Goal: Task Accomplishment & Management: Manage account settings

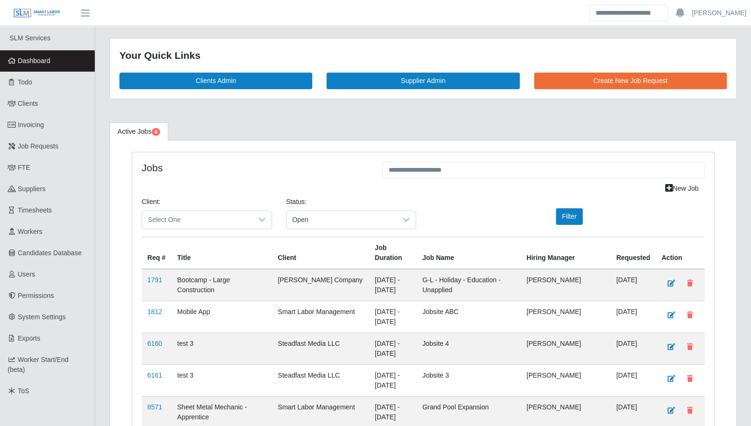
click at [38, 66] on link "Dashboard" at bounding box center [47, 60] width 95 height 21
click at [29, 101] on span "Clients" at bounding box center [28, 104] width 20 height 8
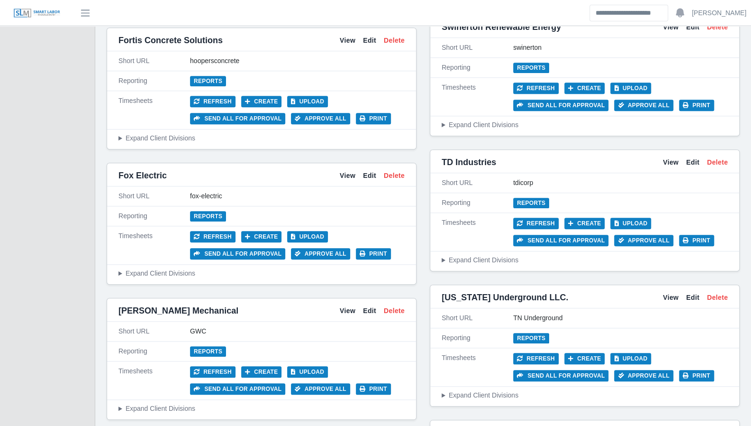
scroll to position [2642, 0]
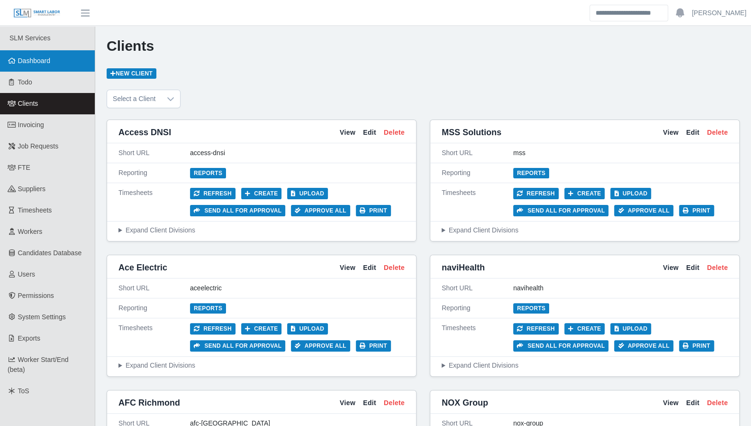
click at [35, 62] on span "Dashboard" at bounding box center [34, 61] width 33 height 8
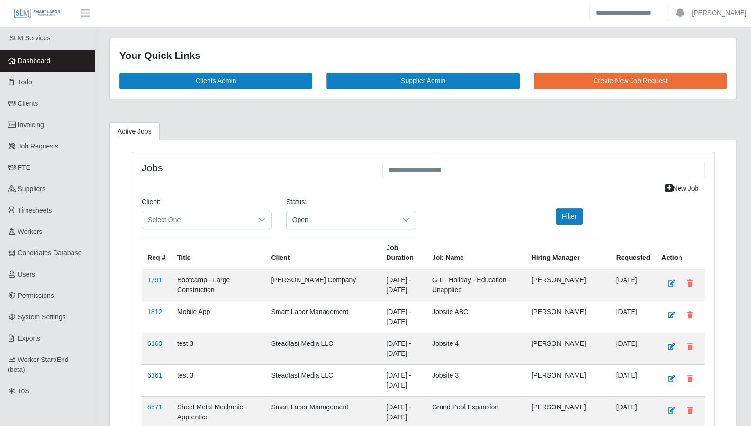
click at [47, 63] on span "Dashboard" at bounding box center [34, 61] width 33 height 8
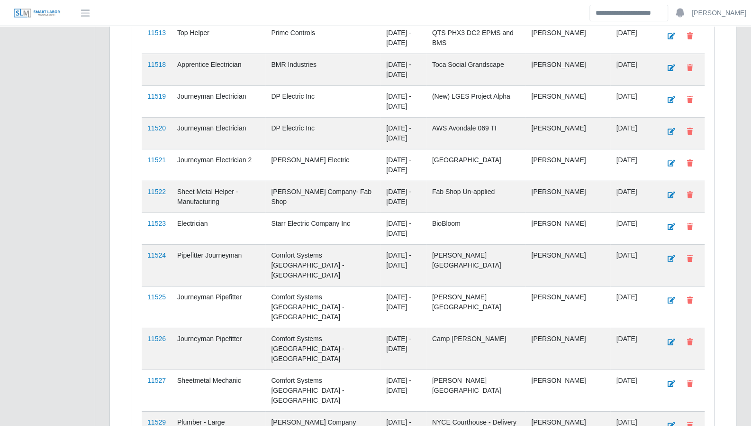
scroll to position [1717, 0]
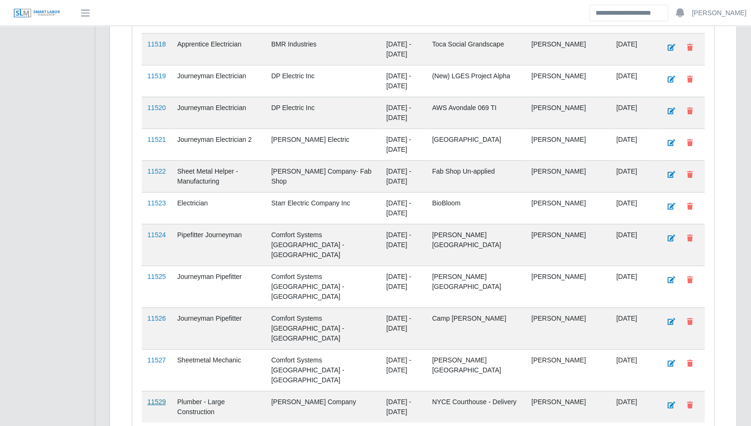
click at [158, 398] on link "11529" at bounding box center [156, 402] width 18 height 8
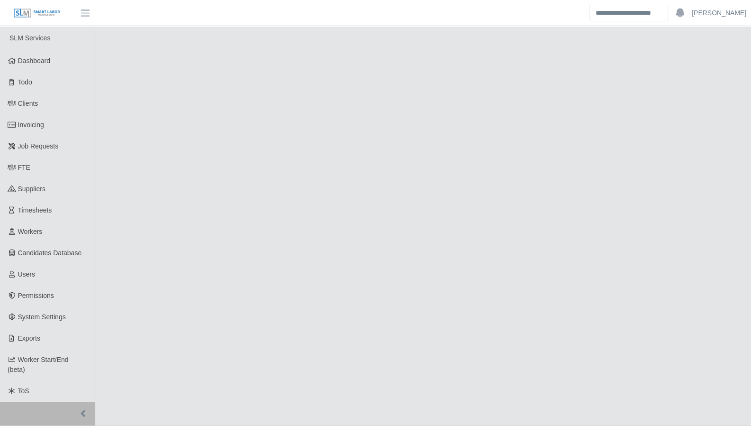
select select "****"
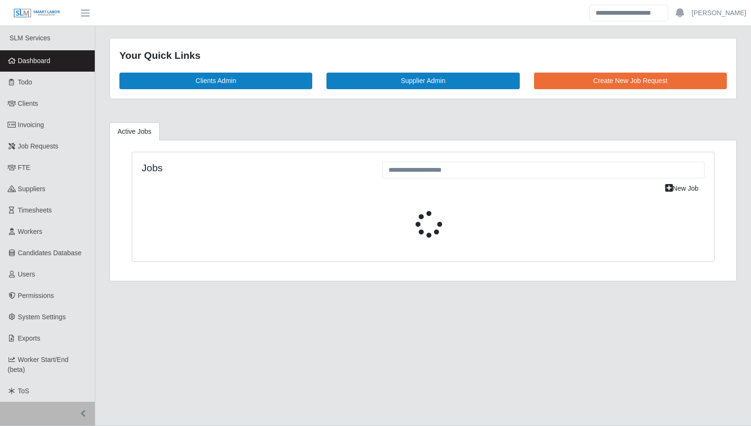
scroll to position [23, 0]
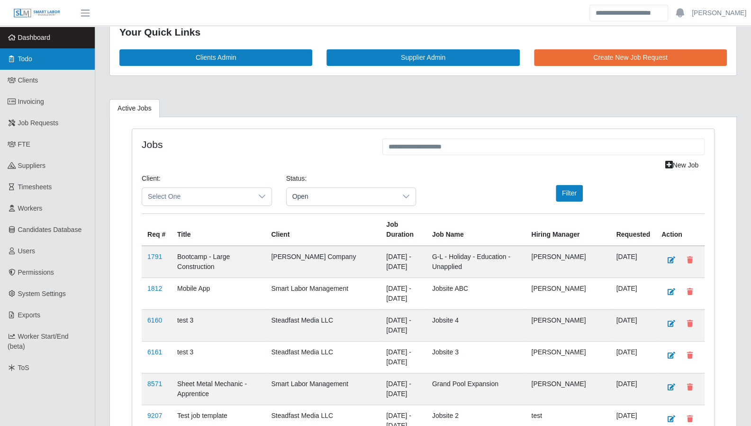
click at [44, 63] on link "Todo" at bounding box center [47, 58] width 95 height 21
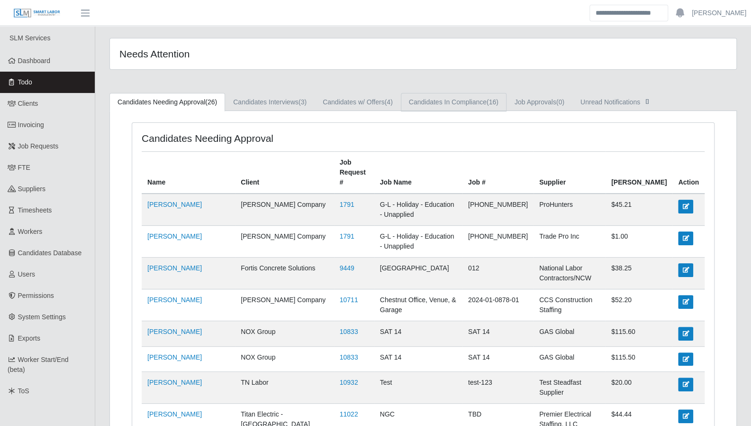
click at [453, 109] on link "Candidates In Compliance (16)" at bounding box center [454, 102] width 106 height 18
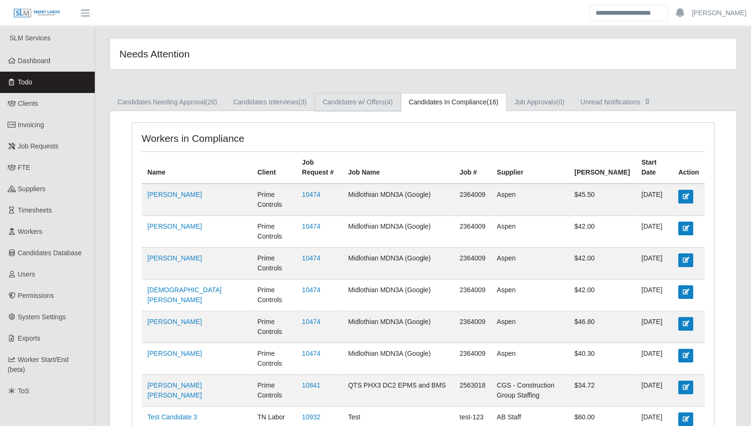
click at [361, 110] on link "Candidates w/ Offers (4)" at bounding box center [358, 102] width 86 height 18
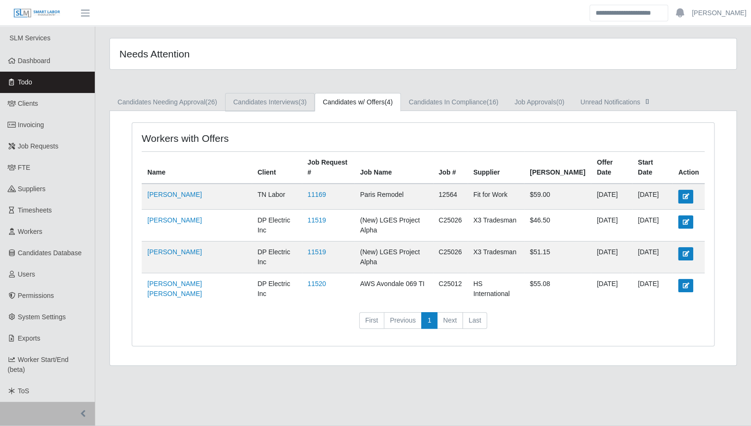
click at [296, 101] on link "Candidates Interviews (3)" at bounding box center [270, 102] width 90 height 18
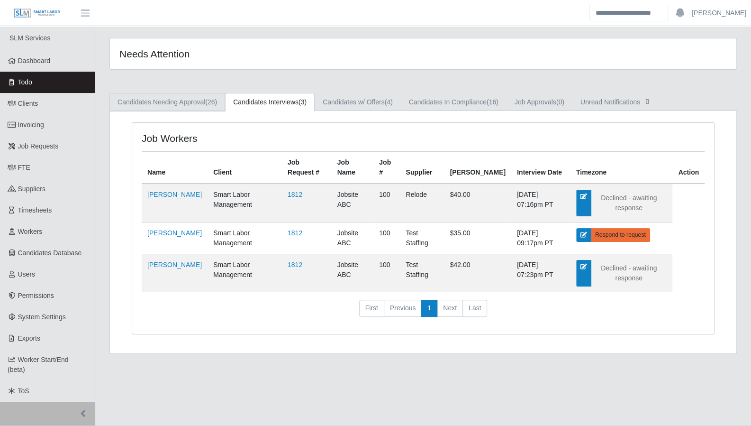
click at [190, 94] on link "Candidates Needing Approval (26)" at bounding box center [168, 102] width 116 height 18
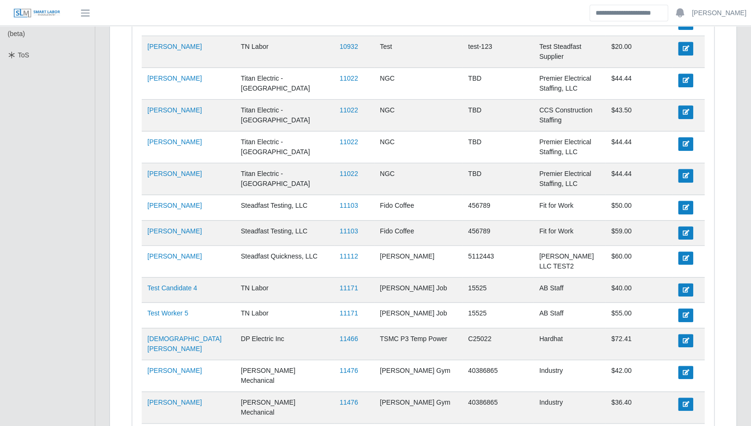
scroll to position [534, 0]
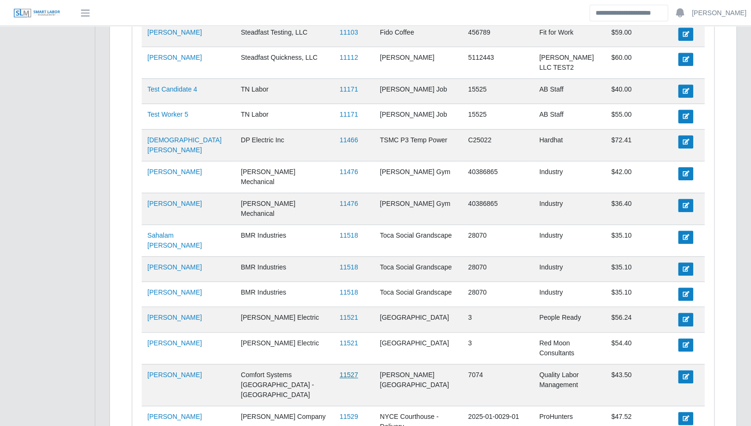
click at [340, 371] on link "11527" at bounding box center [349, 375] width 18 height 8
click at [340, 412] on link "11529" at bounding box center [349, 416] width 18 height 8
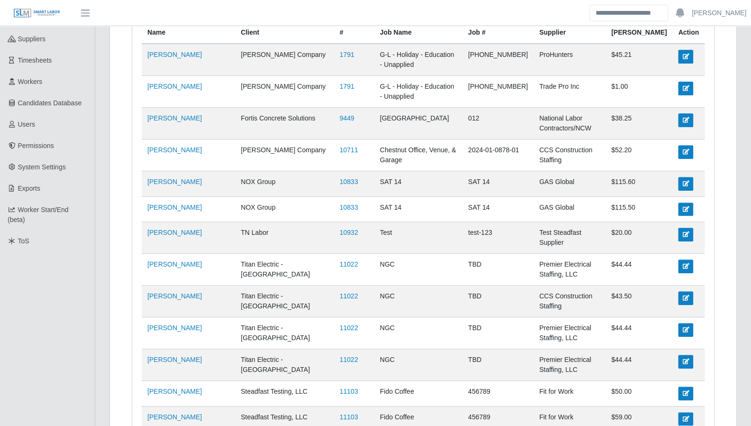
scroll to position [0, 0]
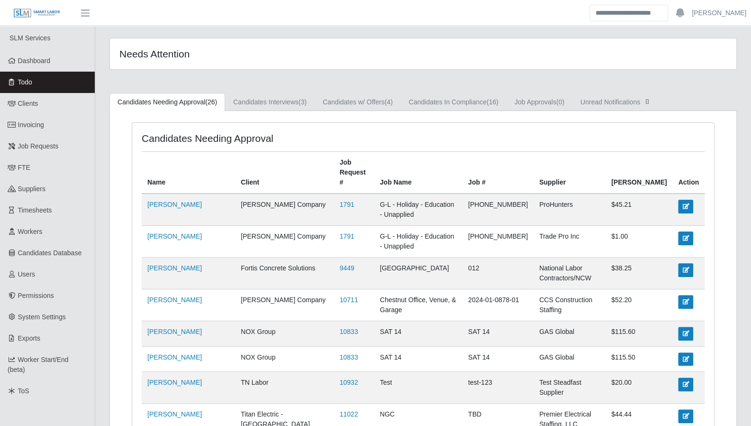
click at [55, 85] on link "Todo" at bounding box center [47, 82] width 95 height 21
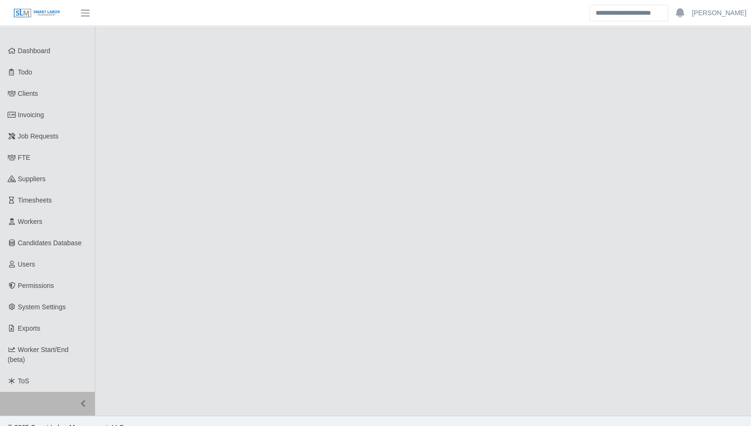
select select "****"
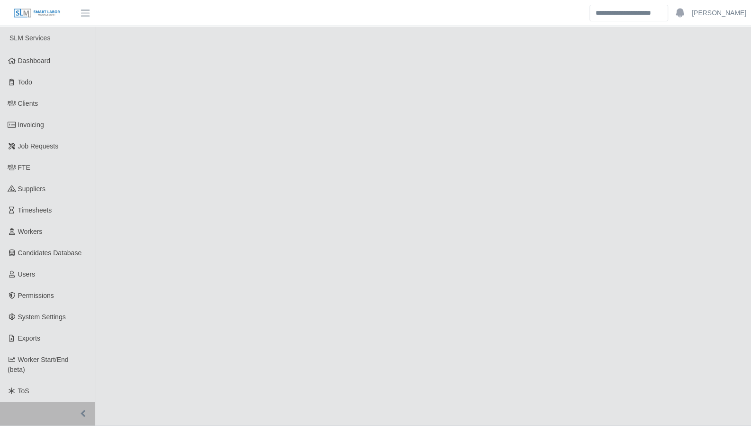
select select "****"
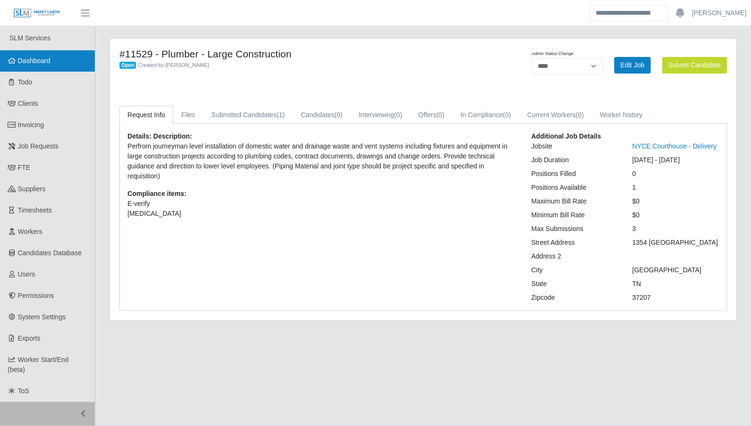
click at [34, 63] on span "Dashboard" at bounding box center [34, 61] width 33 height 8
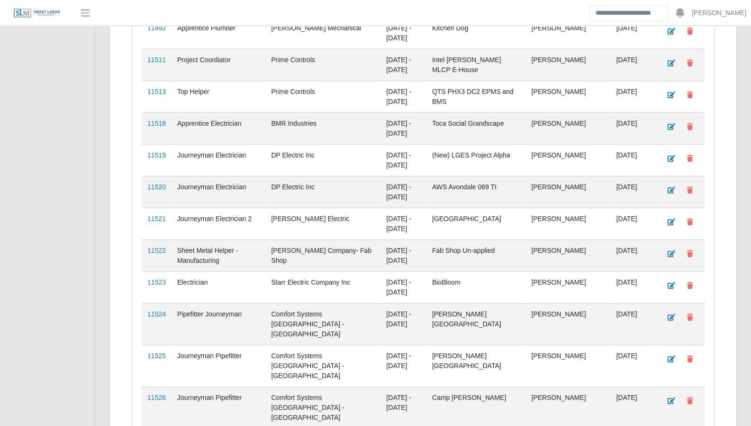
scroll to position [1717, 0]
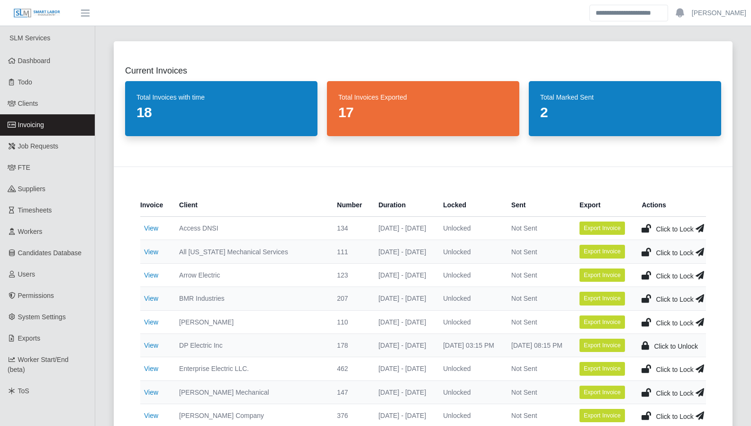
scroll to position [90, 0]
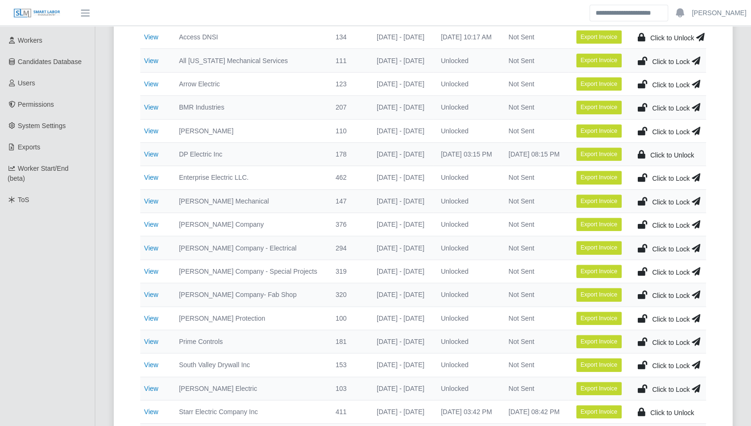
scroll to position [192, 0]
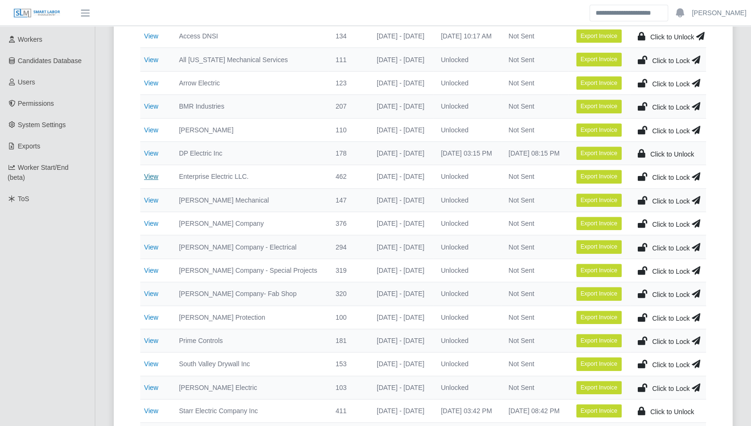
click at [148, 176] on link "View" at bounding box center [151, 177] width 14 height 8
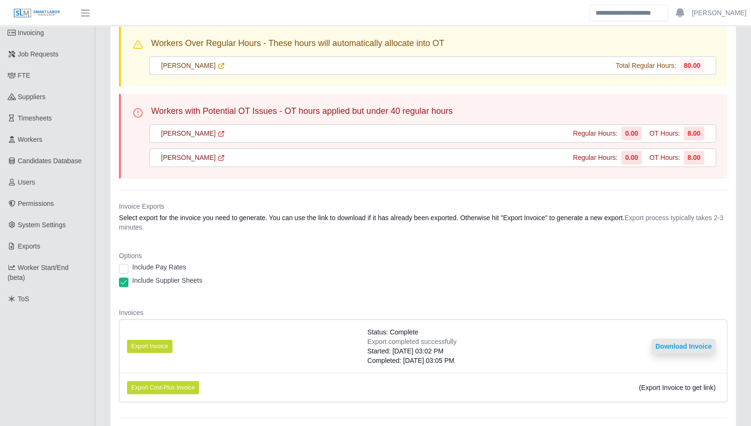
scroll to position [92, 0]
click at [678, 344] on button "Download Invoice" at bounding box center [684, 345] width 64 height 15
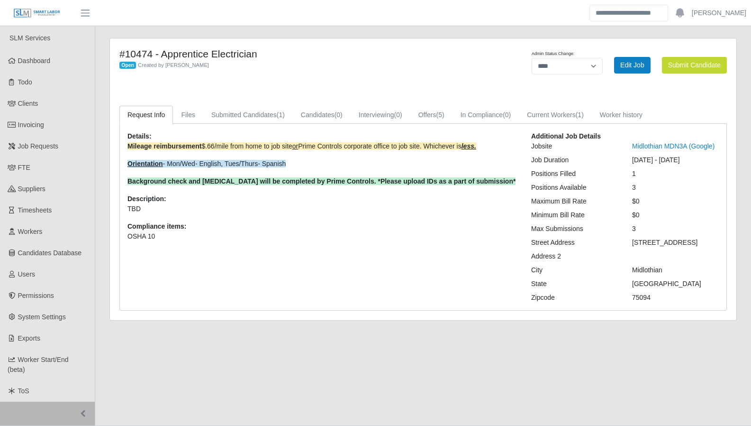
select select "****"
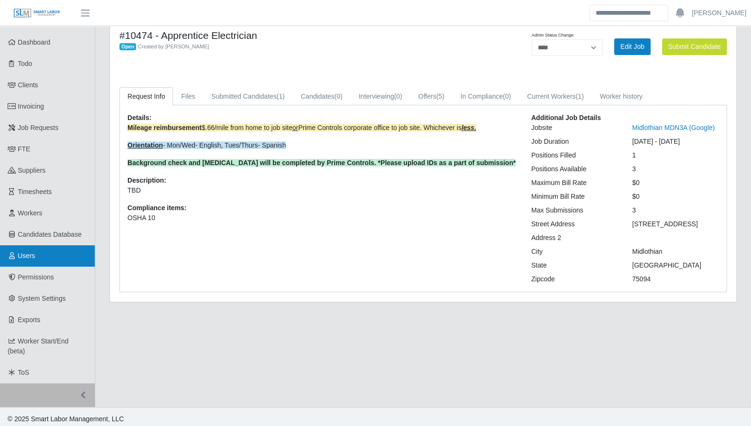
scroll to position [23, 0]
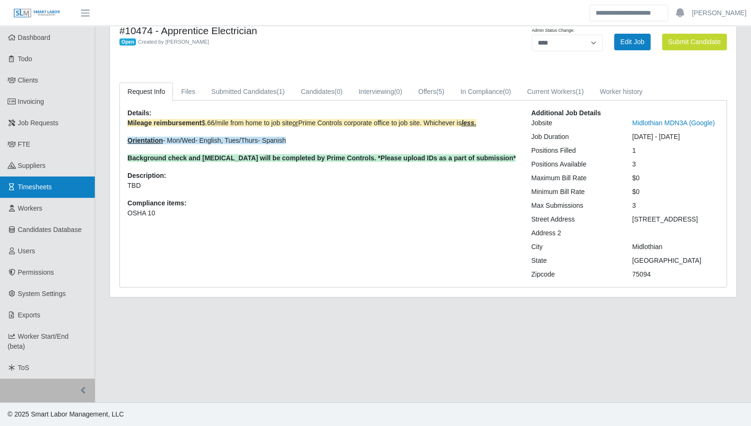
click at [32, 187] on span "Timesheets" at bounding box center [35, 187] width 34 height 8
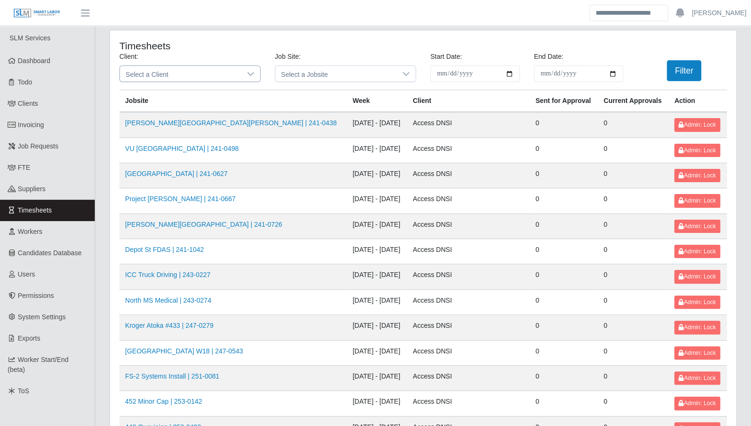
click at [252, 73] on icon at bounding box center [250, 74] width 7 height 4
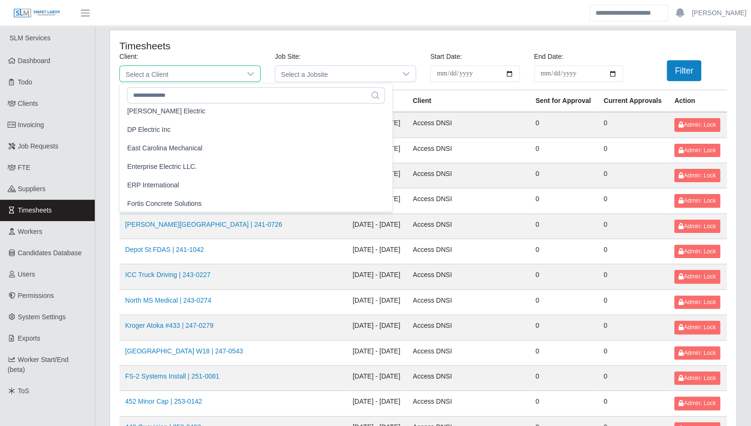
scroll to position [371, 0]
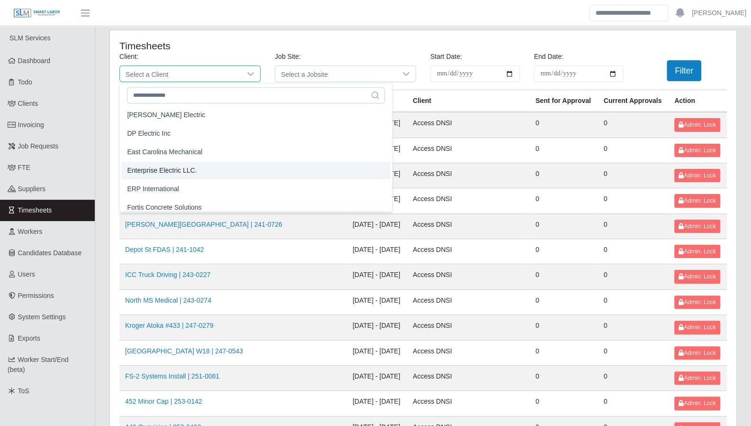
click at [196, 169] on li "Enterprise Electric LLC." at bounding box center [255, 171] width 269 height 18
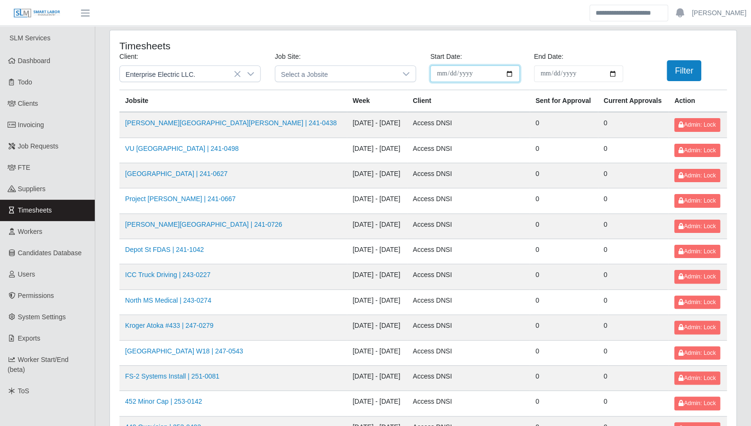
click at [504, 73] on input "**********" at bounding box center [475, 73] width 90 height 17
click at [506, 73] on input "**********" at bounding box center [475, 73] width 90 height 17
type input "**********"
click at [616, 73] on input "End Date:" at bounding box center [579, 73] width 90 height 17
click at [621, 75] on input "**********" at bounding box center [579, 73] width 90 height 17
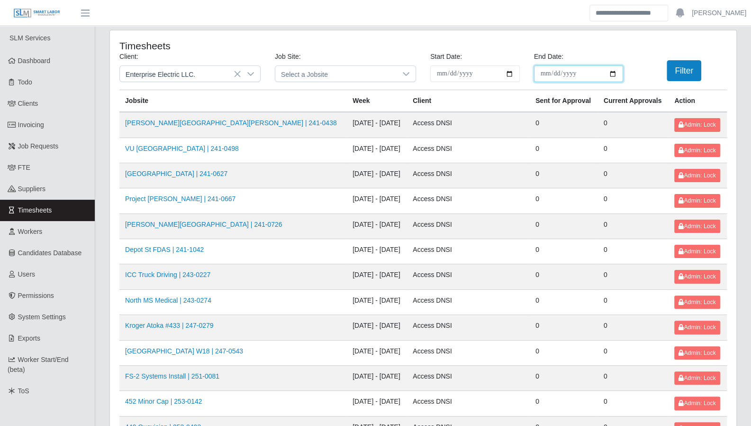
click at [613, 71] on input "**********" at bounding box center [579, 73] width 90 height 17
type input "**********"
click at [671, 79] on button "Filter" at bounding box center [684, 70] width 35 height 21
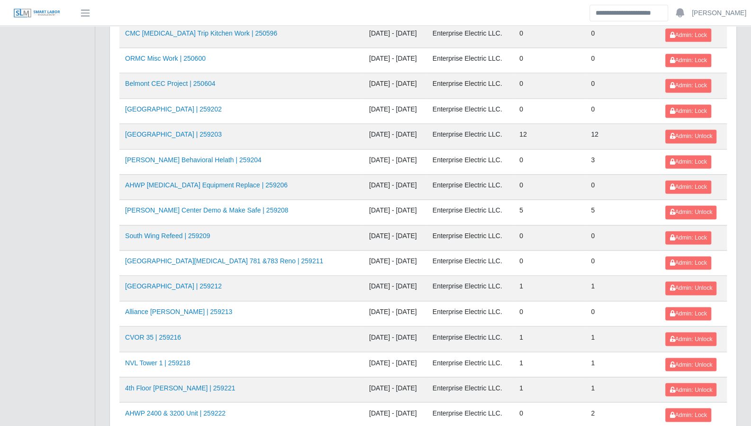
scroll to position [802, 0]
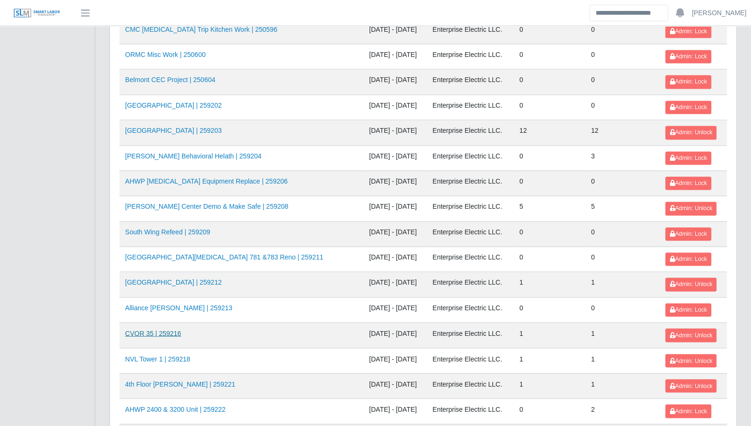
click at [173, 329] on link "CVOR 35 | 259216" at bounding box center [153, 333] width 56 height 8
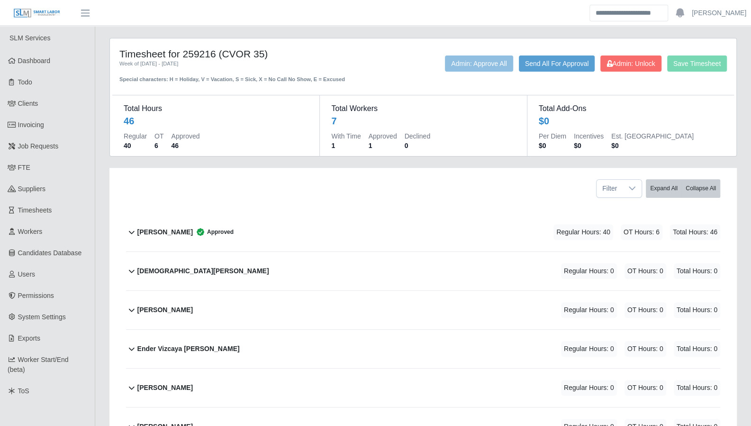
click at [129, 230] on icon at bounding box center [131, 231] width 11 height 11
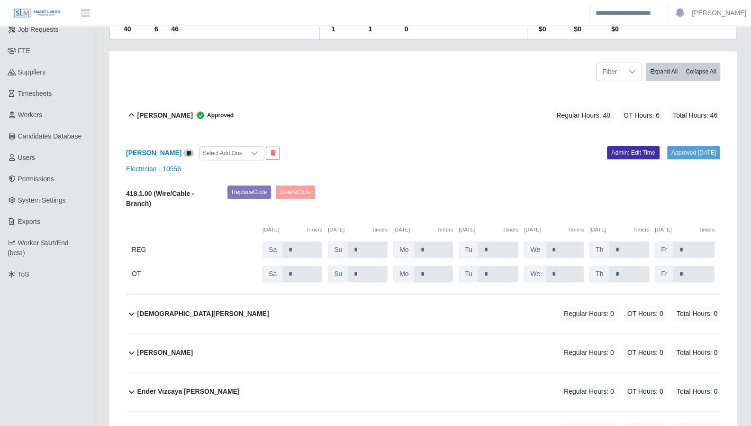
scroll to position [123, 0]
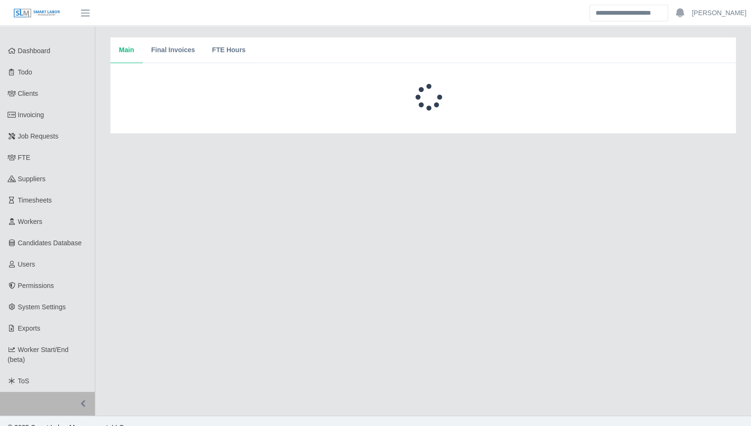
scroll to position [23, 0]
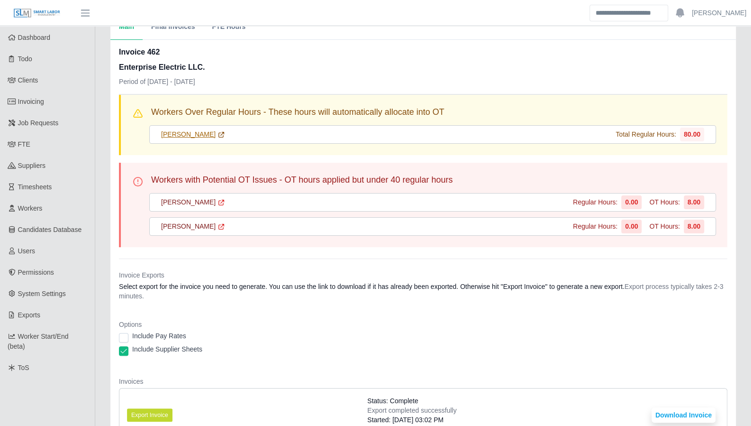
click at [218, 134] on icon at bounding box center [222, 135] width 8 height 8
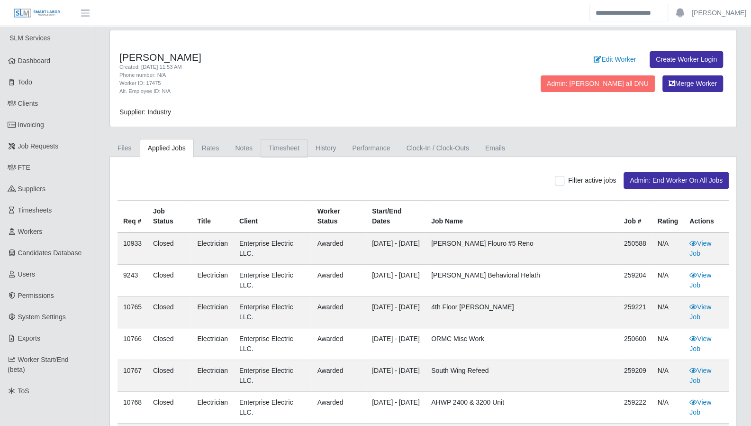
click at [264, 146] on link "Timesheet" at bounding box center [284, 148] width 47 height 18
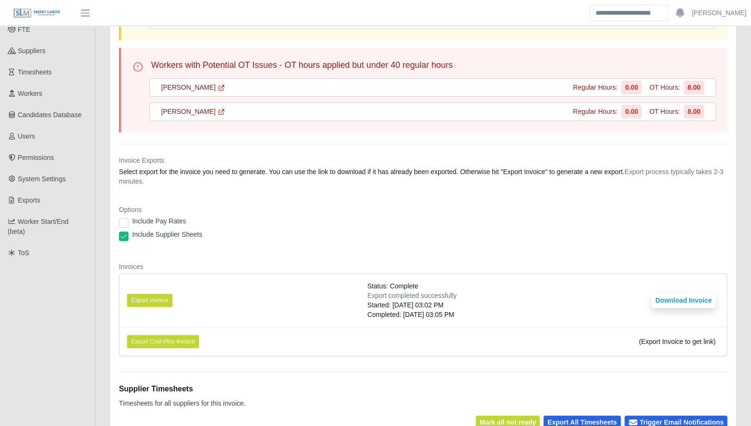
scroll to position [141, 0]
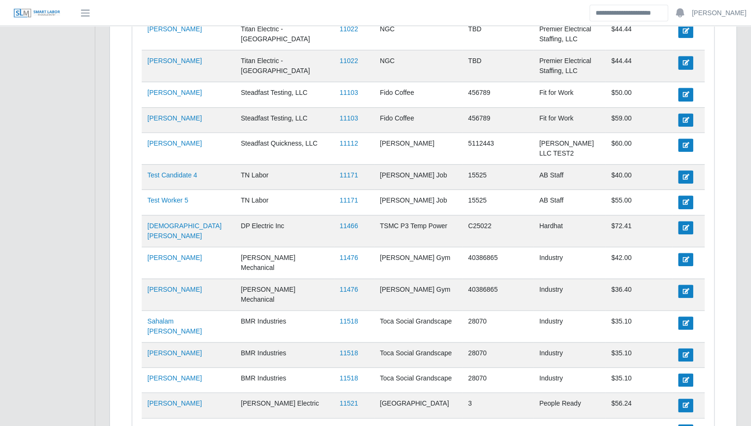
scroll to position [503, 0]
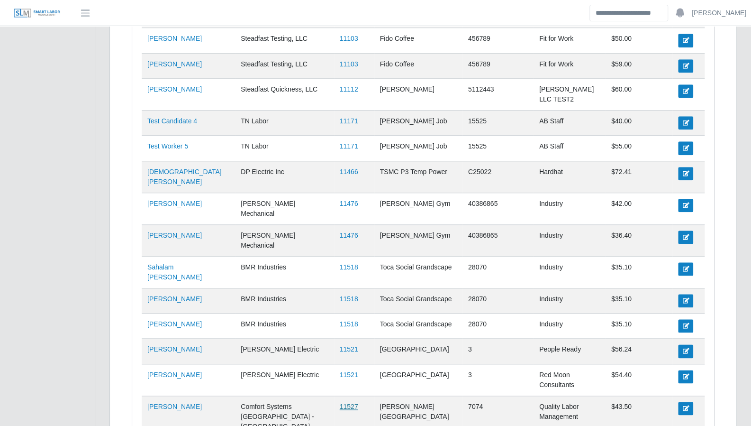
click at [340, 402] on link "11527" at bounding box center [349, 406] width 18 height 8
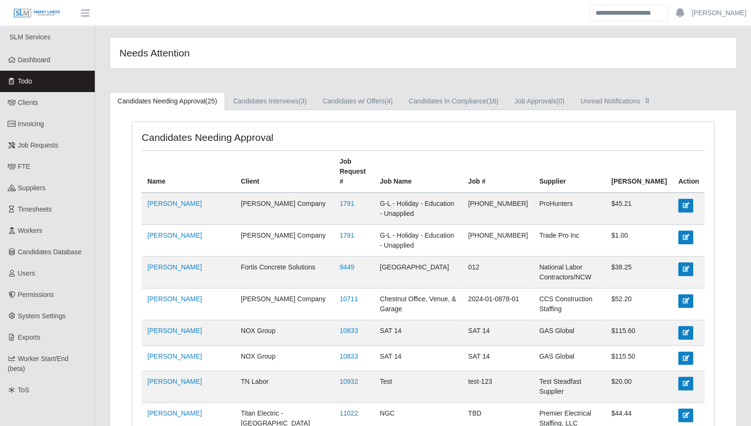
scroll to position [0, 0]
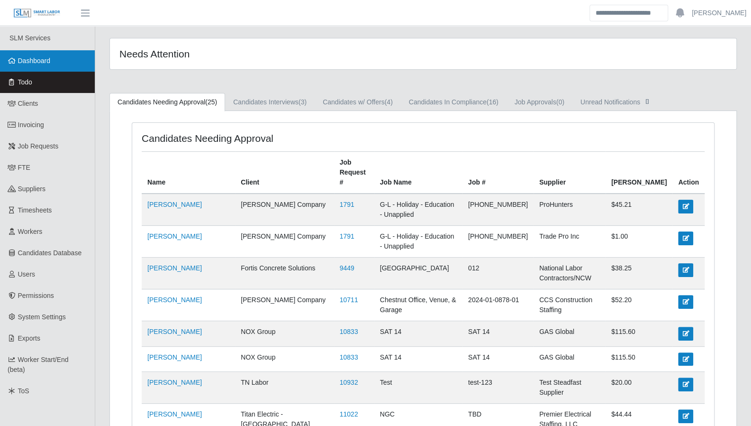
click at [44, 64] on span "Dashboard" at bounding box center [34, 61] width 33 height 8
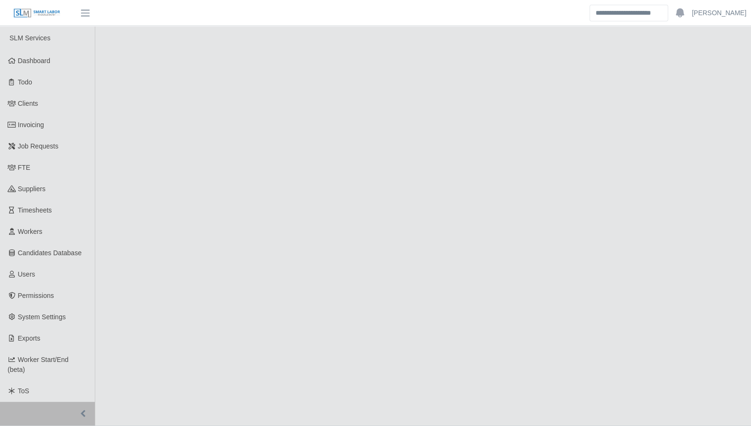
select select "****"
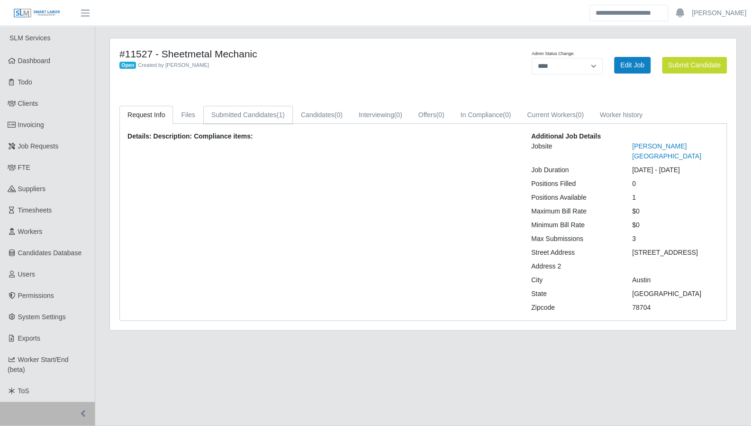
click at [249, 118] on link "Submitted Candidates (1)" at bounding box center [248, 115] width 90 height 18
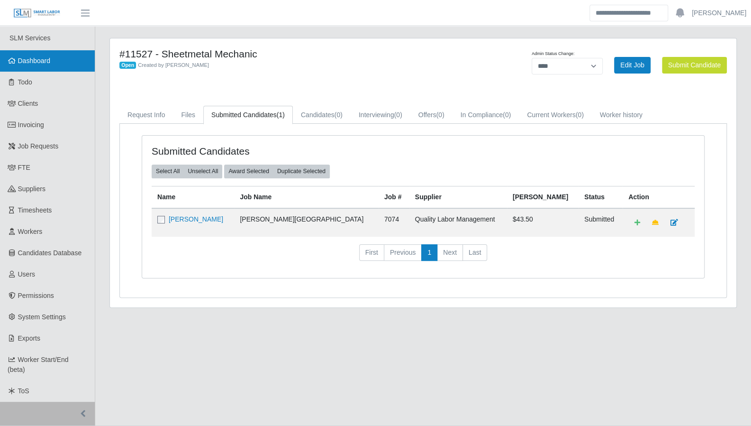
click at [57, 68] on link "Dashboard" at bounding box center [47, 60] width 95 height 21
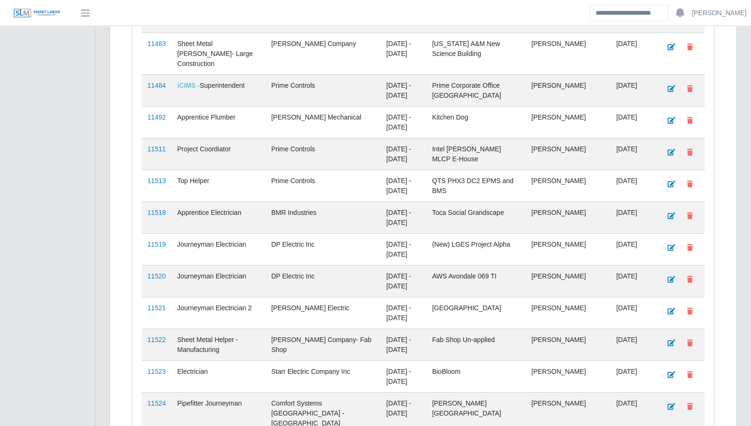
scroll to position [1685, 0]
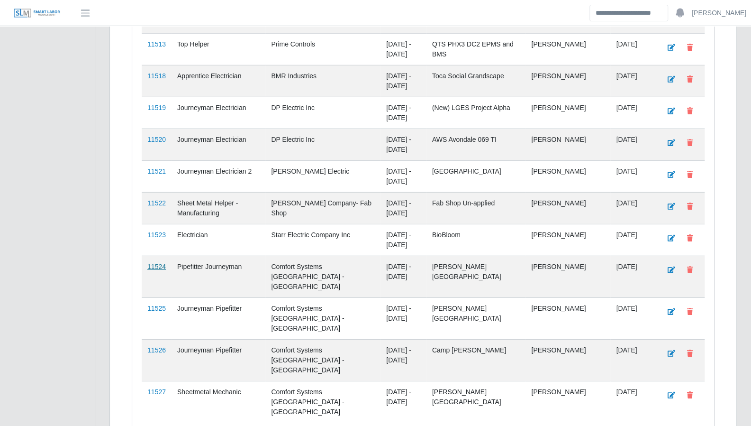
click at [151, 263] on link "11524" at bounding box center [156, 267] width 18 height 8
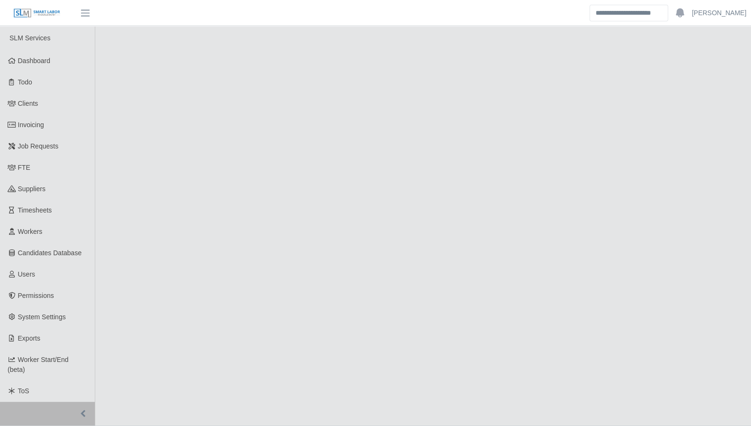
select select "****"
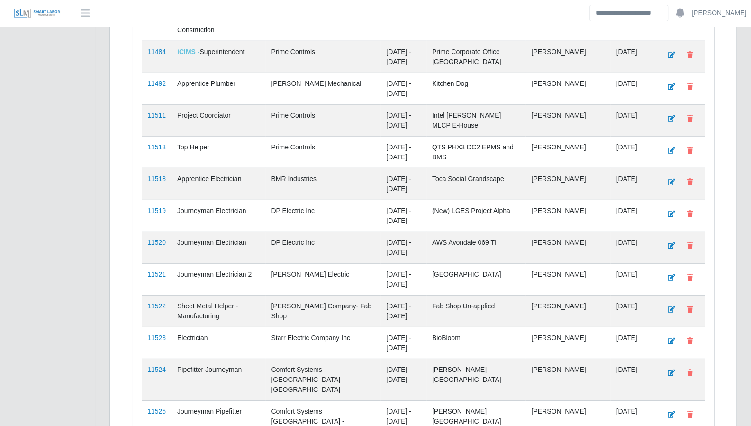
scroll to position [1685, 0]
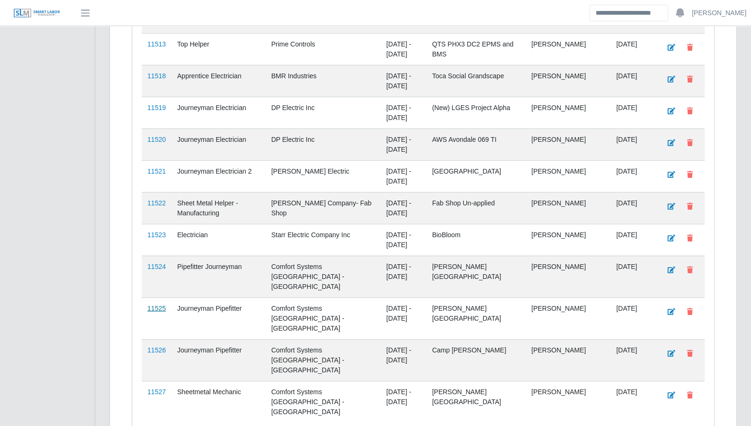
click at [156, 304] on link "11525" at bounding box center [156, 308] width 18 height 8
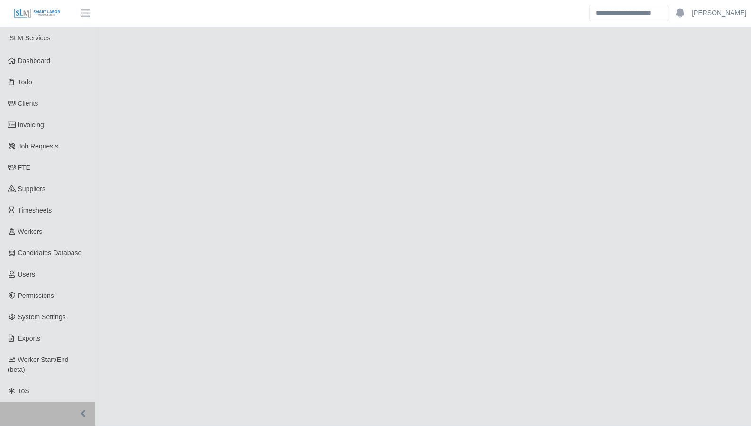
select select "****"
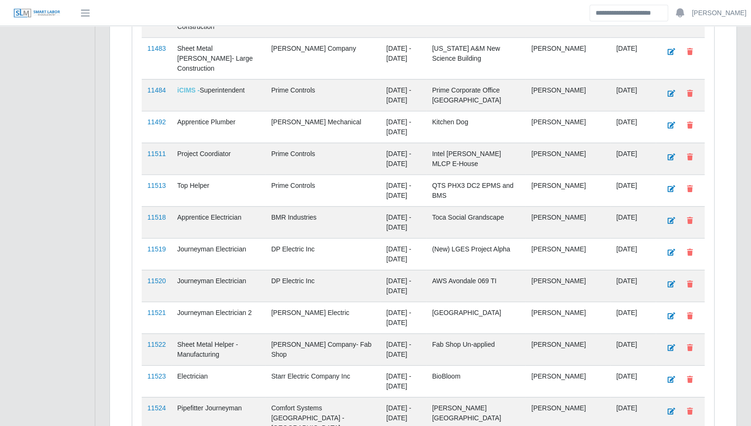
scroll to position [1685, 0]
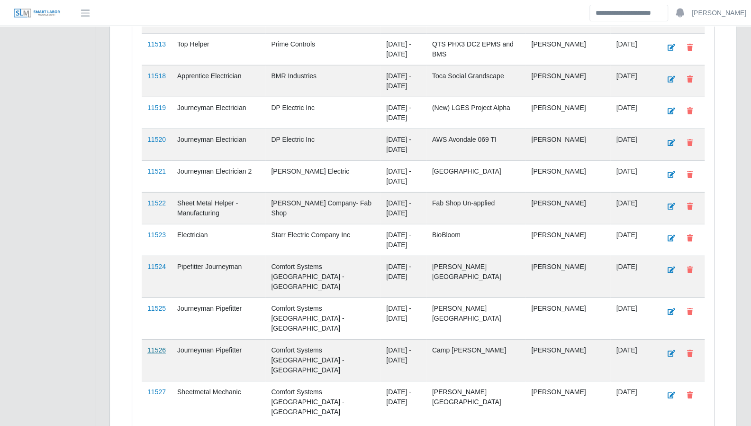
click at [163, 346] on link "11526" at bounding box center [156, 350] width 18 height 8
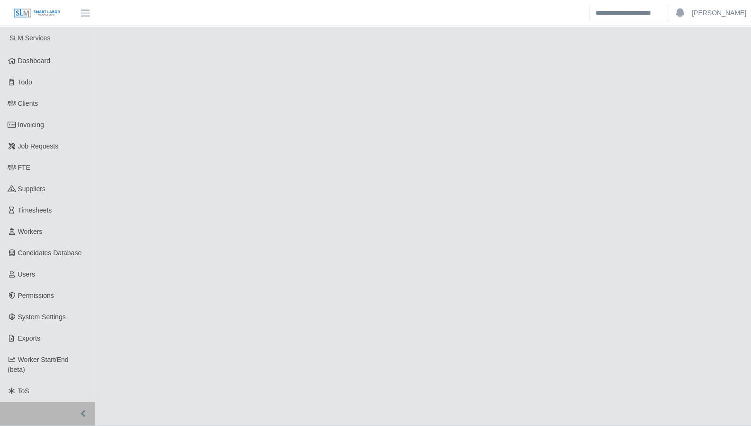
select select "****"
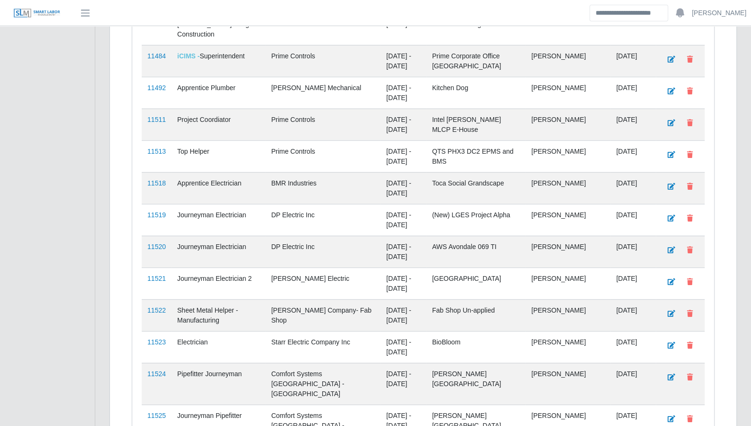
scroll to position [1685, 0]
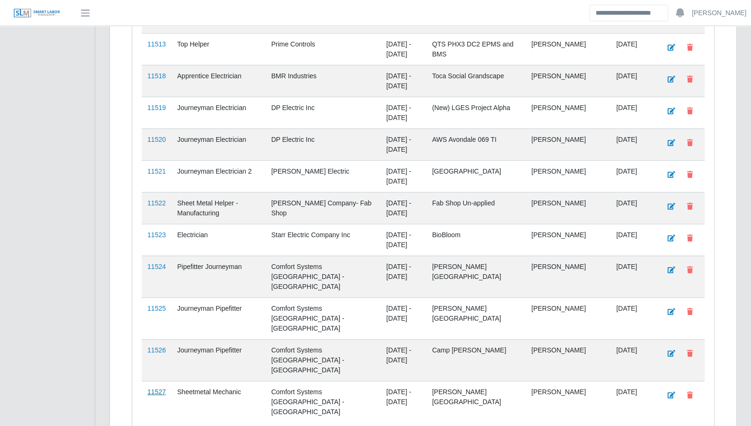
click at [159, 388] on link "11527" at bounding box center [156, 392] width 18 height 8
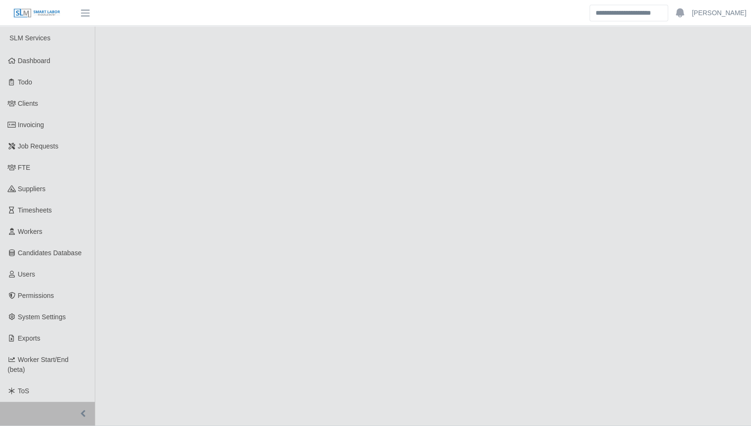
select select "****"
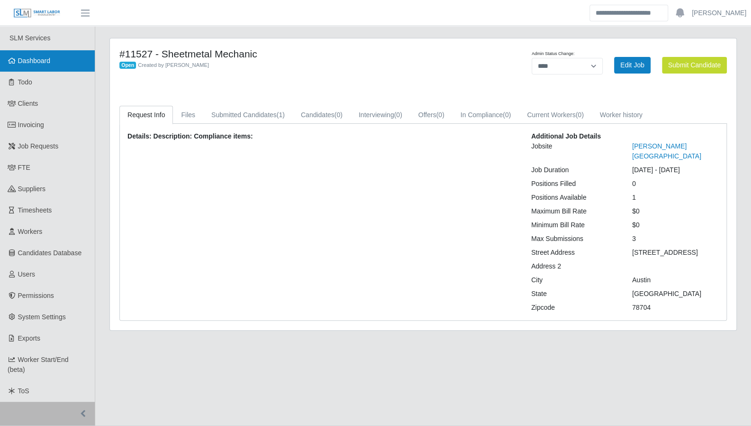
click at [38, 59] on span "Dashboard" at bounding box center [34, 61] width 33 height 8
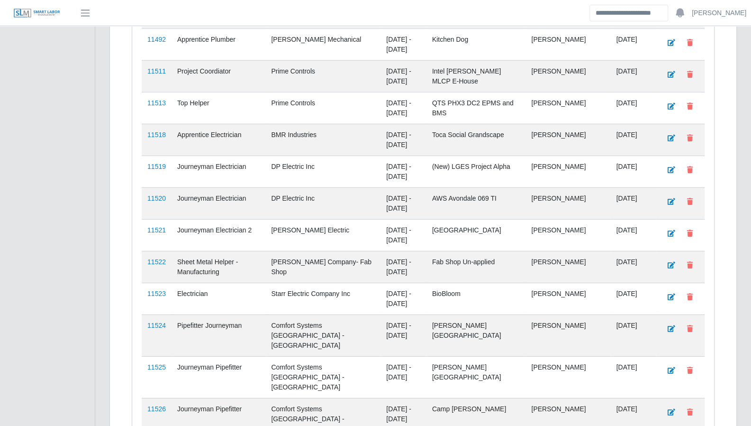
scroll to position [1595, 0]
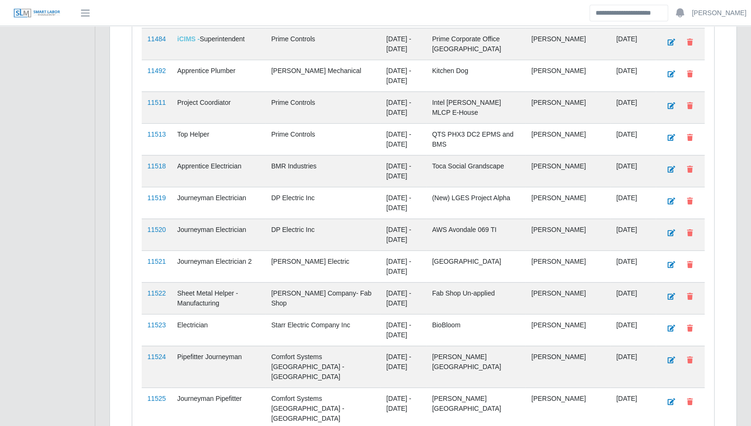
drag, startPoint x: 154, startPoint y: 287, endPoint x: 135, endPoint y: 194, distance: 94.9
click at [154, 321] on link "11523" at bounding box center [156, 325] width 18 height 8
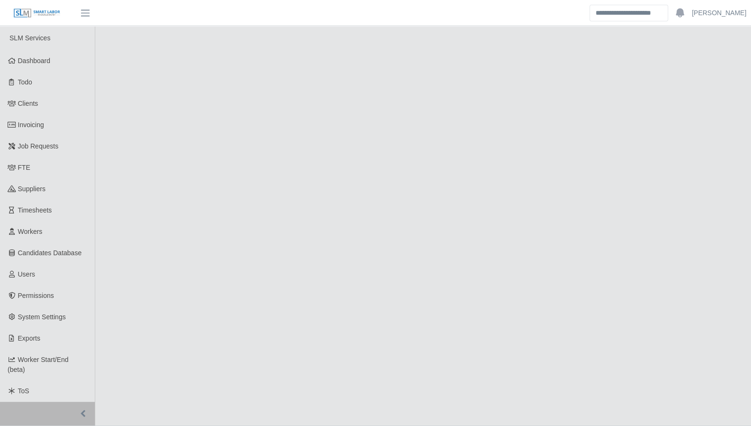
select select "****"
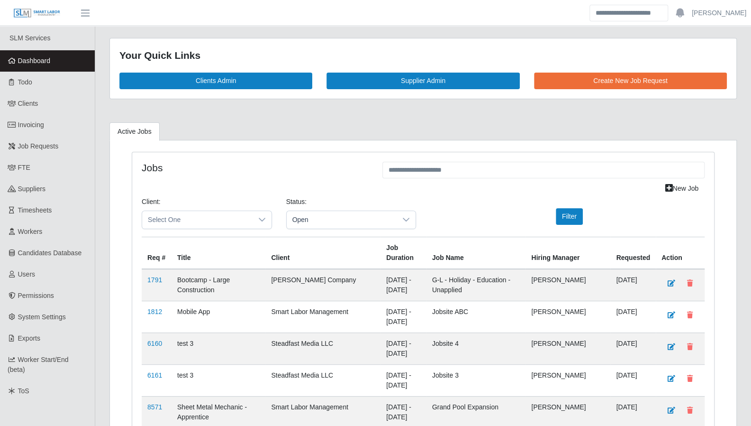
click at [52, 64] on link "Dashboard" at bounding box center [47, 60] width 95 height 21
click at [35, 84] on link "Todo" at bounding box center [47, 82] width 95 height 21
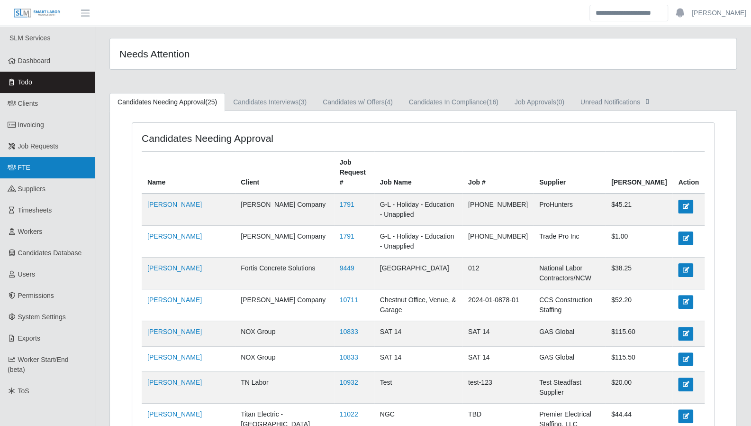
click at [27, 164] on span "FTE" at bounding box center [24, 168] width 12 height 8
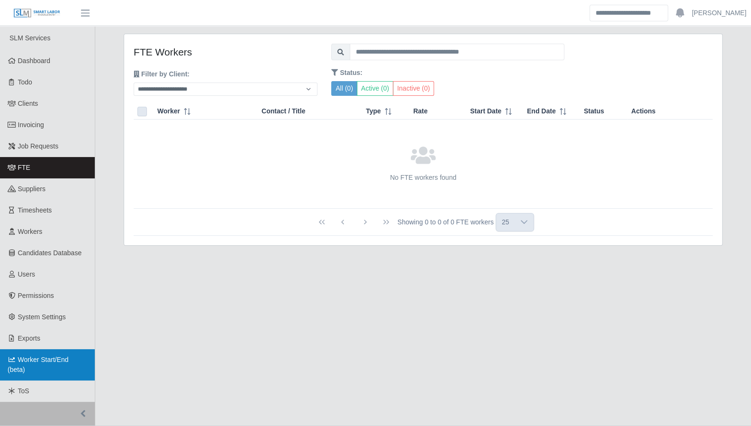
click at [59, 359] on span "Worker Start/End (beta)" at bounding box center [38, 365] width 61 height 18
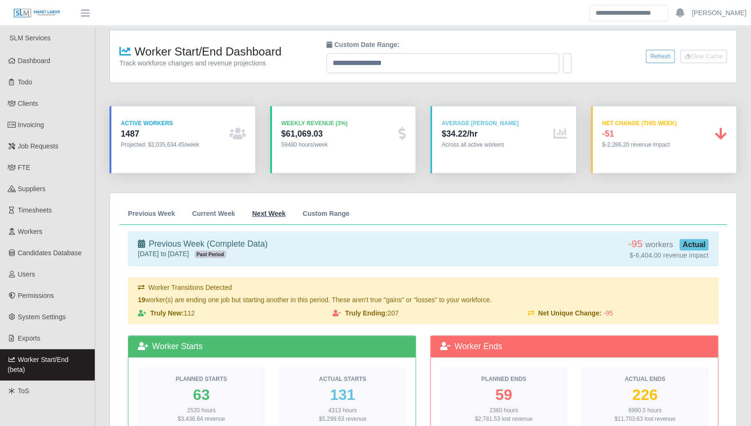
click at [252, 212] on span "Next Week" at bounding box center [269, 213] width 34 height 7
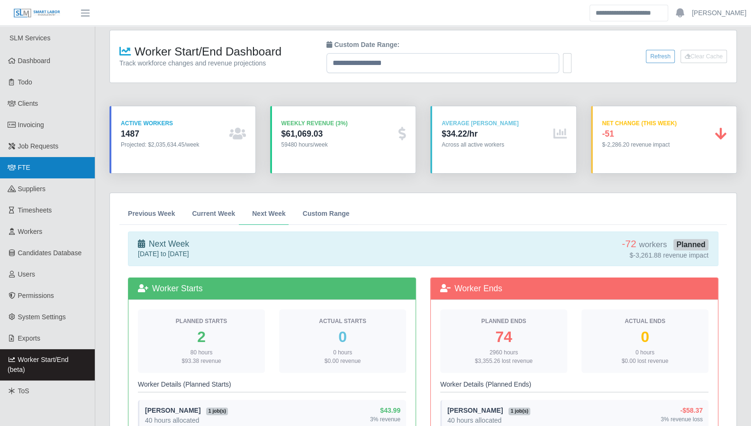
click at [30, 174] on link "FTE" at bounding box center [47, 167] width 95 height 21
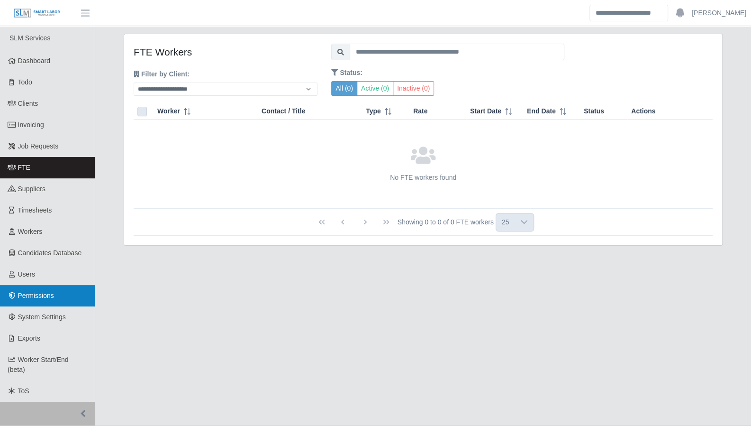
click at [32, 294] on span "Permissions" at bounding box center [36, 296] width 36 height 8
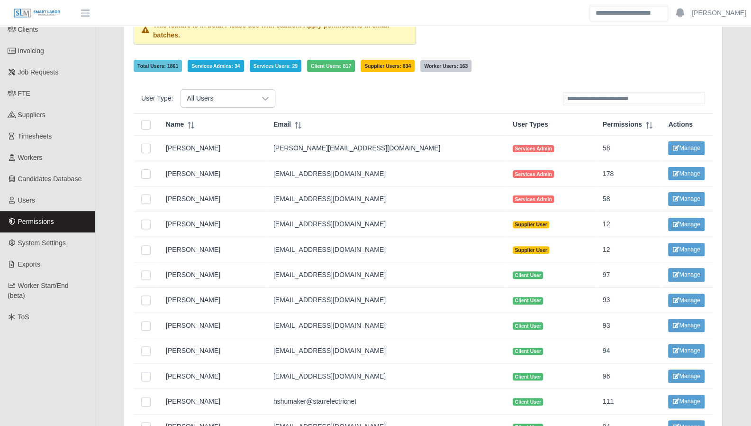
scroll to position [74, 0]
click at [668, 167] on button "Manage" at bounding box center [686, 173] width 36 height 13
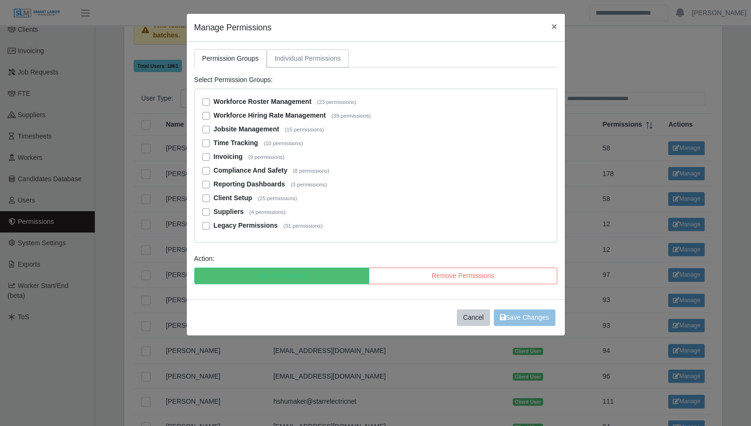
click at [292, 51] on link "Individual Permissions" at bounding box center [308, 58] width 82 height 18
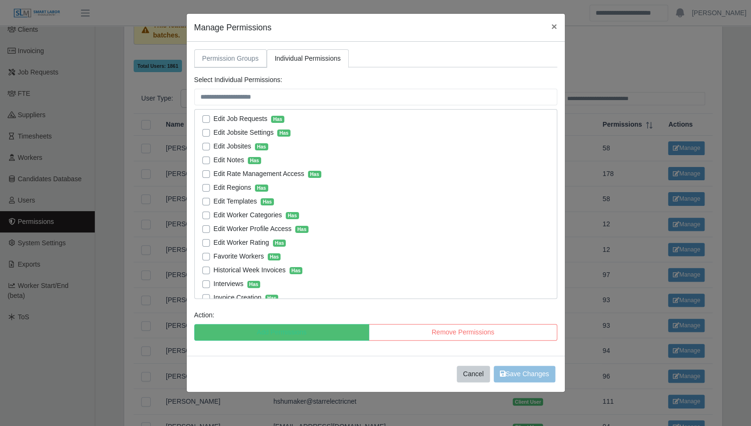
scroll to position [834, 0]
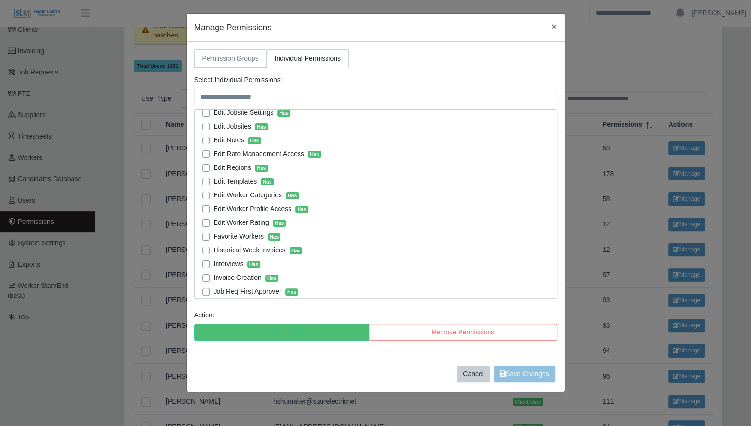
click at [215, 51] on link "Permission Groups" at bounding box center [230, 58] width 73 height 18
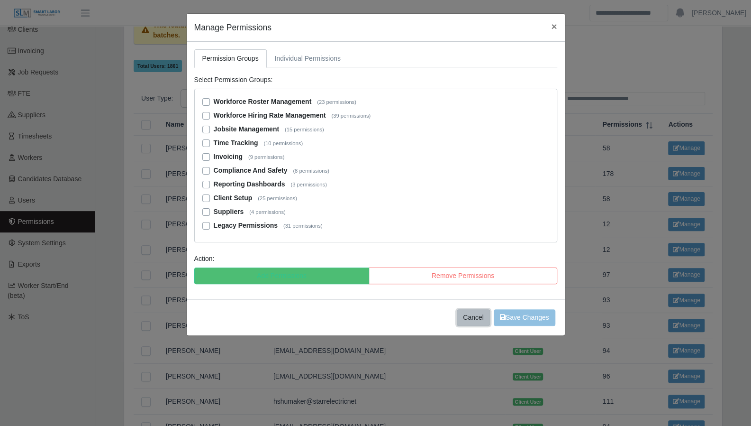
click at [462, 318] on button "Cancel" at bounding box center [473, 317] width 33 height 17
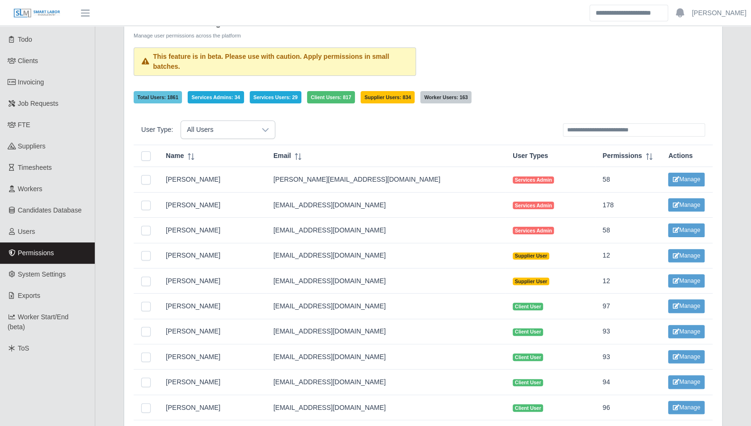
scroll to position [0, 0]
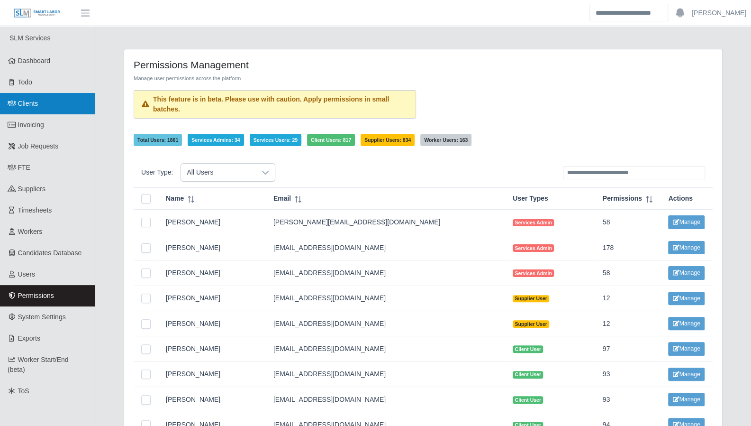
click at [39, 107] on link "Clients" at bounding box center [47, 103] width 95 height 21
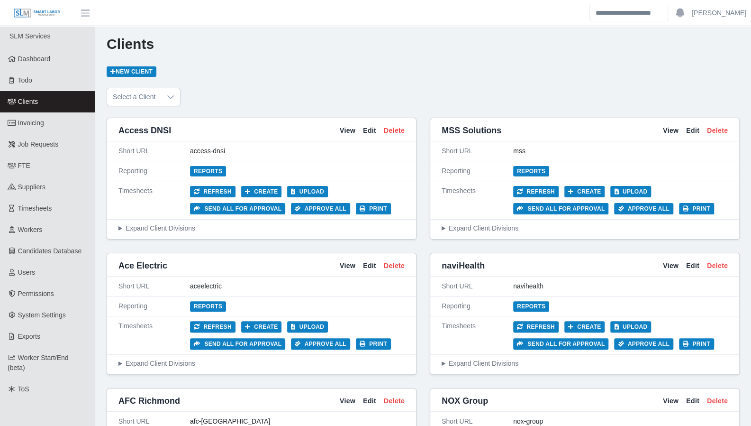
scroll to position [3, 0]
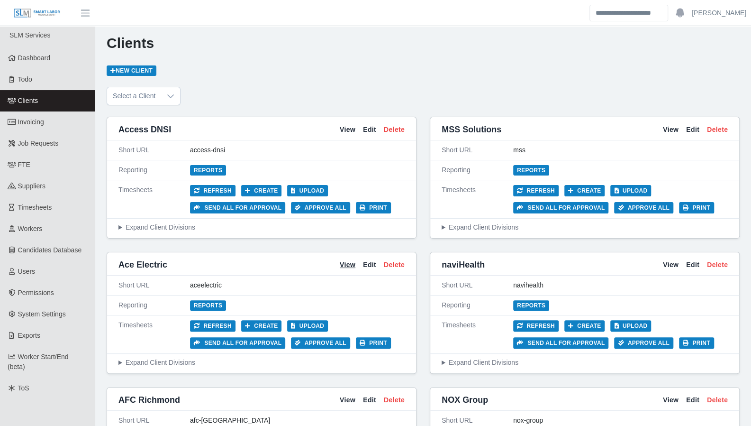
click at [352, 266] on link "View" at bounding box center [348, 265] width 16 height 10
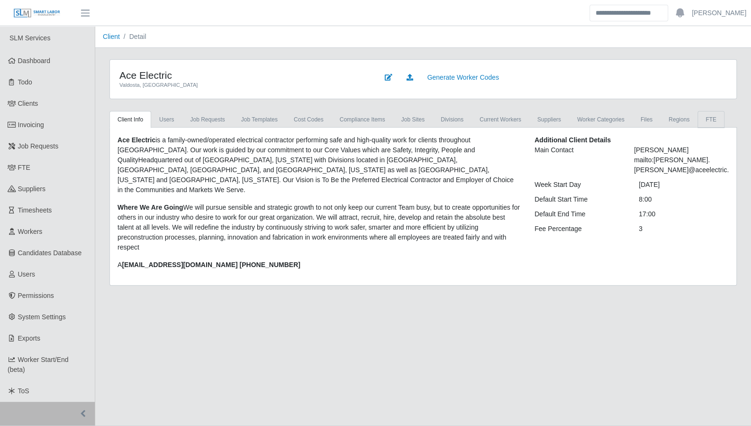
click at [698, 121] on link "FTE" at bounding box center [711, 119] width 27 height 17
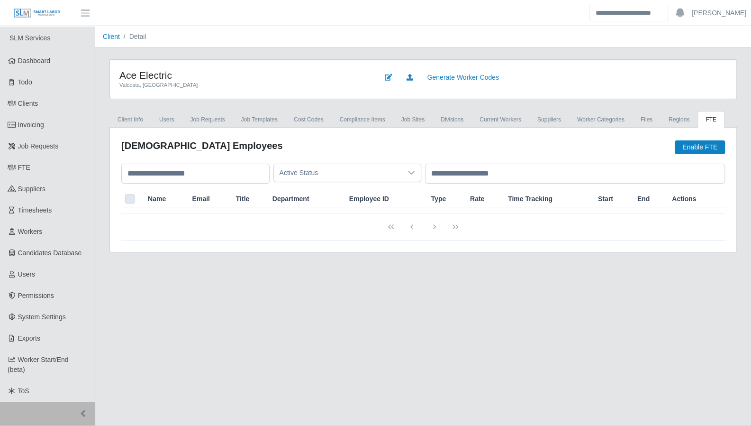
click at [516, 336] on main "Client Detail Ace Electric Valdosta, [GEOGRAPHIC_DATA] Generate Worker Codes Cl…" at bounding box center [423, 225] width 656 height 399
click at [31, 276] on span "Users" at bounding box center [27, 274] width 18 height 8
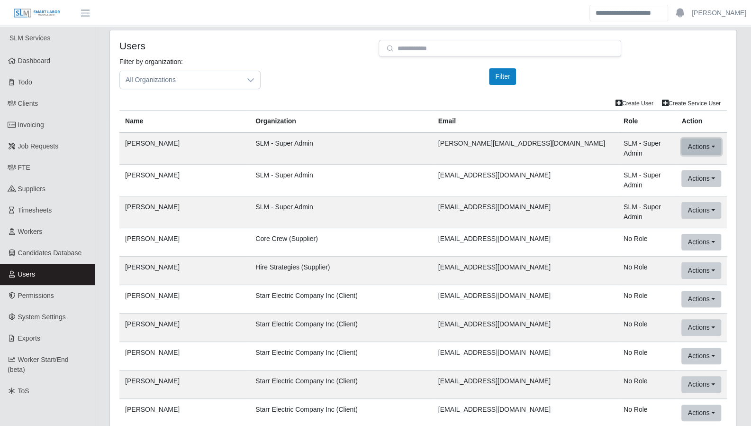
click at [709, 147] on button "Actions" at bounding box center [701, 146] width 39 height 17
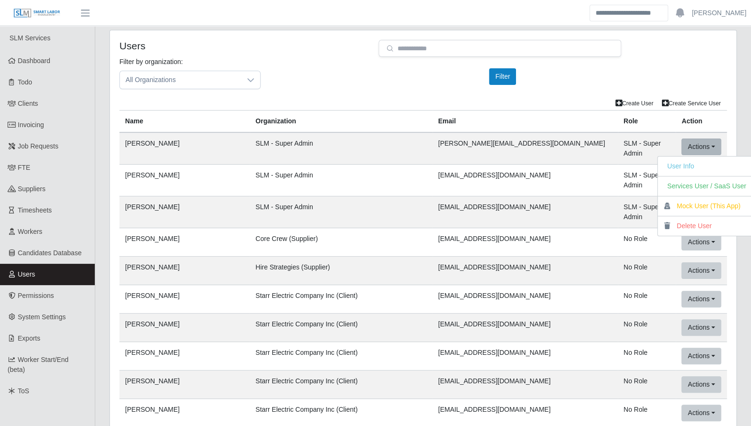
click at [237, 46] on h4 "Users" at bounding box center [241, 46] width 245 height 12
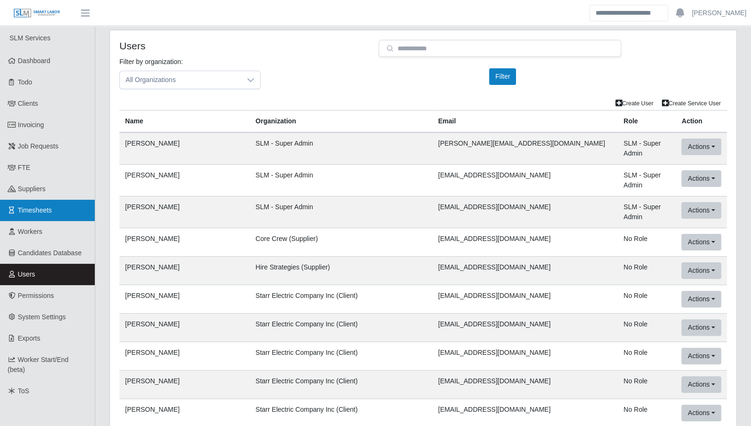
click at [36, 212] on span "Timesheets" at bounding box center [35, 210] width 34 height 8
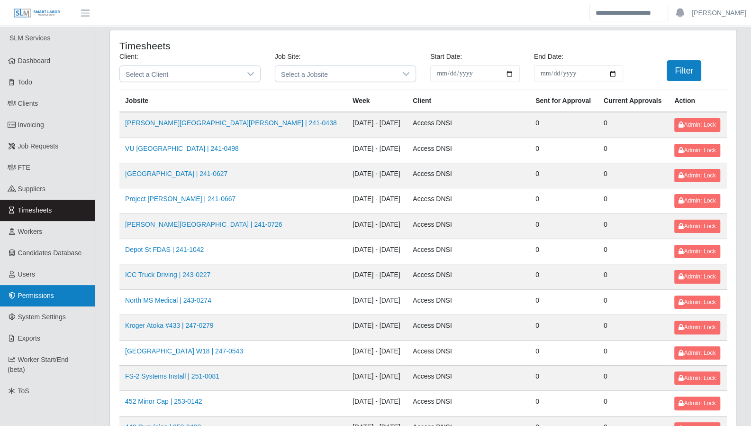
click at [43, 300] on link "Permissions" at bounding box center [47, 295] width 95 height 21
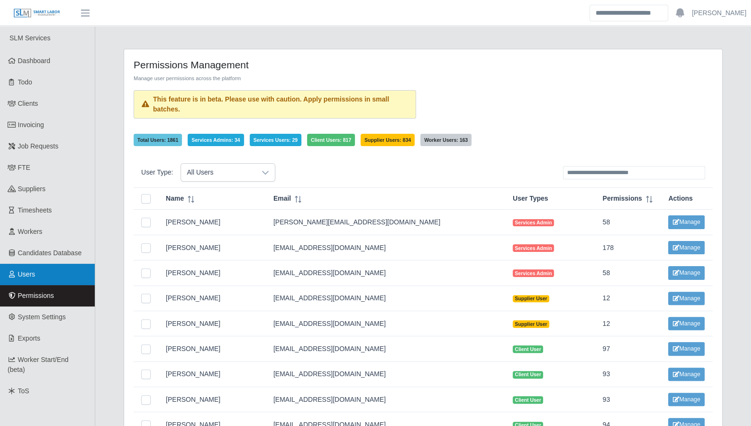
click at [26, 271] on span "Users" at bounding box center [27, 274] width 18 height 8
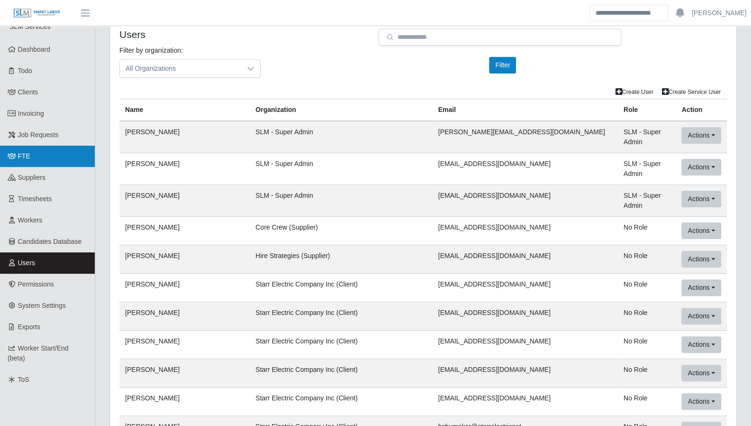
scroll to position [12, 0]
click at [26, 164] on link "FTE" at bounding box center [47, 155] width 95 height 21
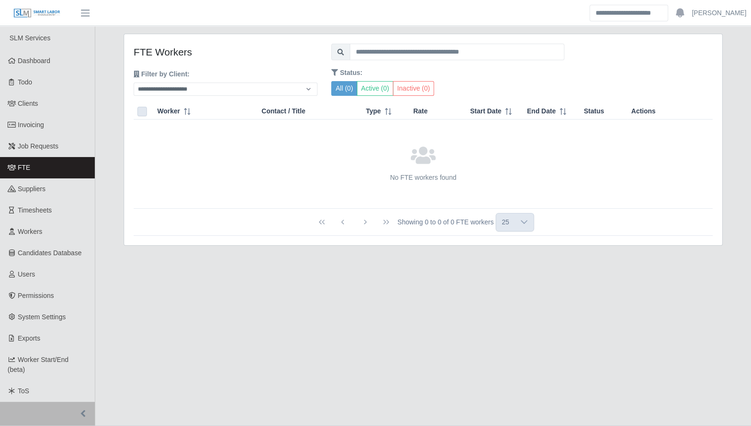
click at [741, 266] on main "**********" at bounding box center [423, 225] width 656 height 399
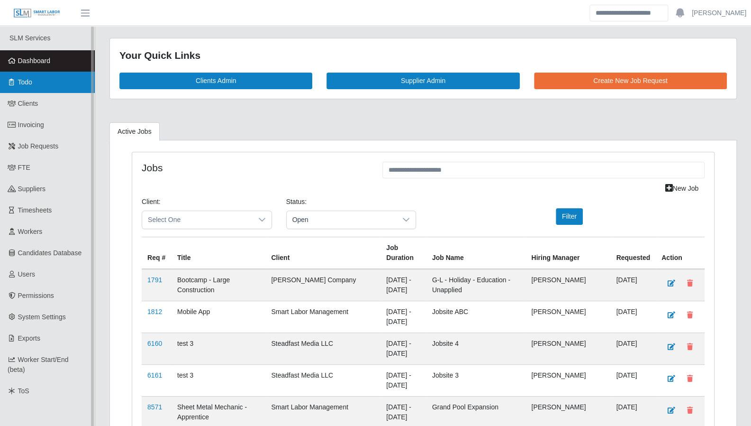
click at [22, 91] on link "Todo" at bounding box center [47, 82] width 95 height 21
